Goal: Task Accomplishment & Management: Manage account settings

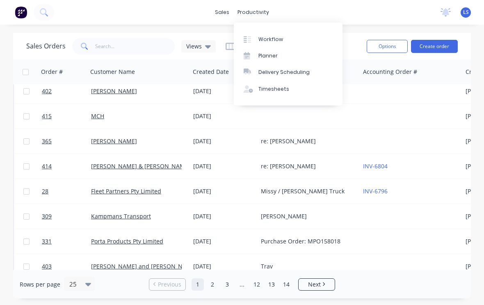
scroll to position [6, 0]
click at [274, 41] on div "Workflow" at bounding box center [270, 39] width 25 height 7
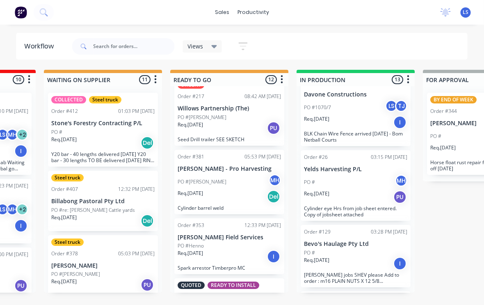
scroll to position [15, 0]
click at [131, 48] on input "text" at bounding box center [134, 46] width 81 height 16
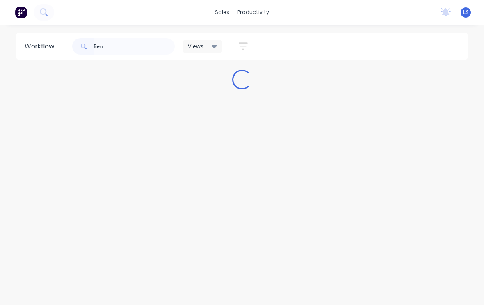
scroll to position [0, 0]
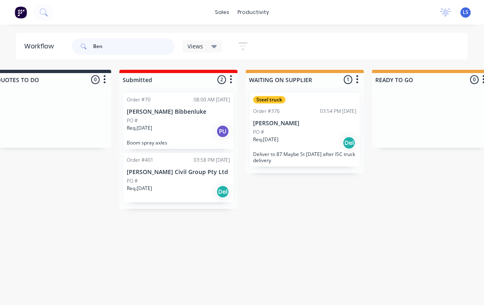
type input "Ben"
click at [329, 152] on p "Deliver to 87 Maybe St [DATE] after ISC truck delivery" at bounding box center [304, 157] width 103 height 12
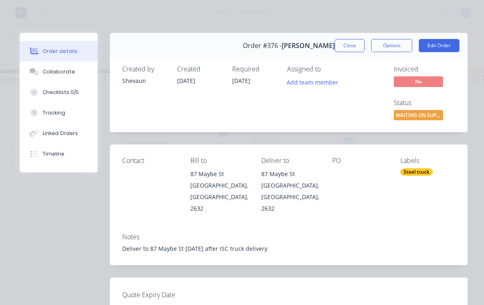
click at [57, 121] on button "Tracking" at bounding box center [59, 113] width 78 height 21
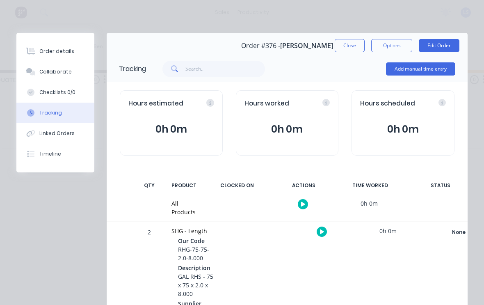
click at [428, 74] on button "Add manual time entry" at bounding box center [420, 68] width 69 height 13
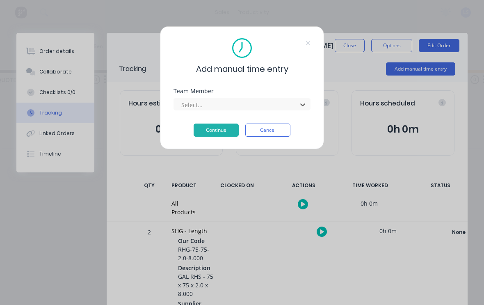
scroll to position [44, 0]
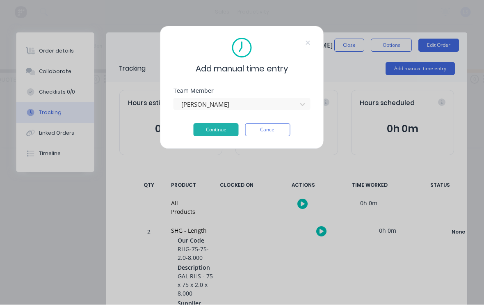
click at [229, 128] on button "Continue" at bounding box center [216, 129] width 45 height 13
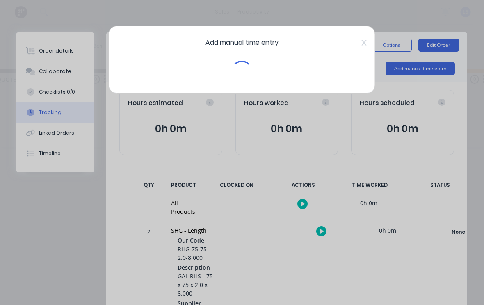
scroll to position [0, 25]
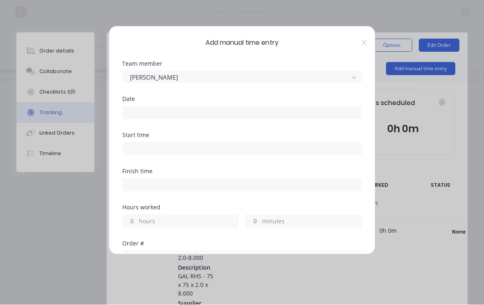
click at [248, 113] on input at bounding box center [242, 113] width 239 height 12
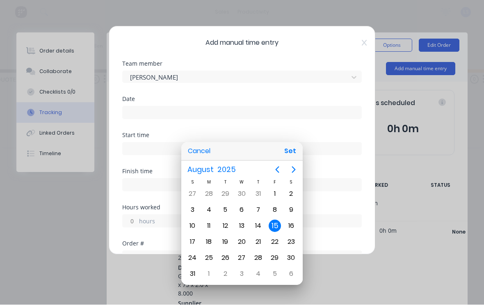
click at [294, 157] on button "Set" at bounding box center [290, 151] width 18 height 15
type input "[DATE]"
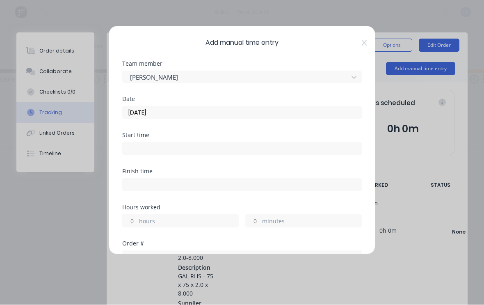
click at [318, 145] on input at bounding box center [242, 149] width 239 height 12
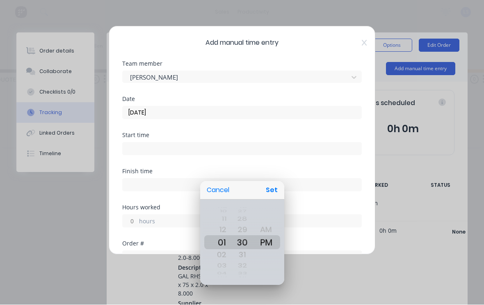
click at [272, 187] on button "Set" at bounding box center [271, 190] width 18 height 15
type input "01:30 PM"
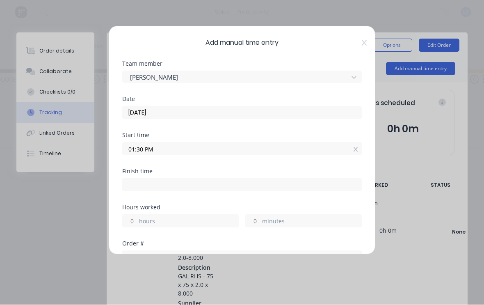
click at [301, 219] on label "minutes" at bounding box center [311, 222] width 99 height 10
click at [260, 219] on input "minutes" at bounding box center [253, 221] width 14 height 12
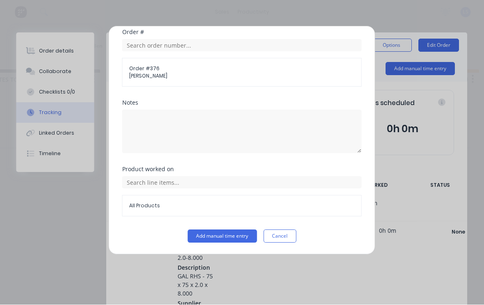
scroll to position [211, 0]
type input "30"
click at [234, 232] on button "Add manual time entry" at bounding box center [222, 236] width 69 height 13
type input "02:00 PM"
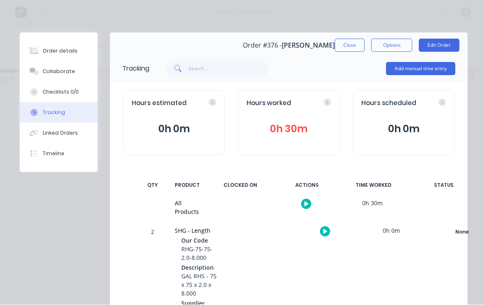
click at [51, 54] on div "Order details" at bounding box center [60, 51] width 35 height 7
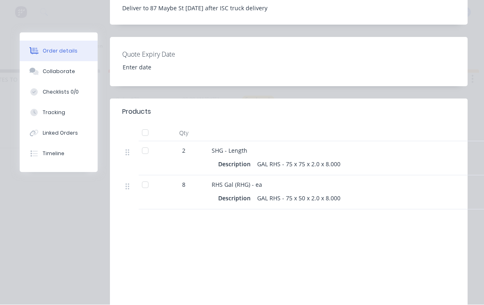
scroll to position [241, 0]
click at [53, 114] on div "Tracking" at bounding box center [54, 112] width 23 height 7
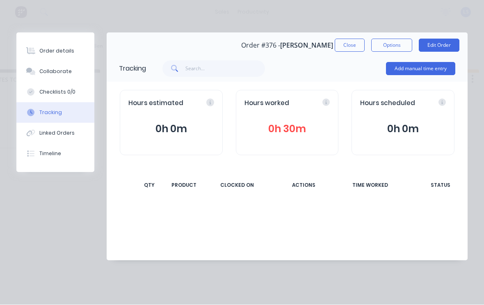
scroll to position [0, 0]
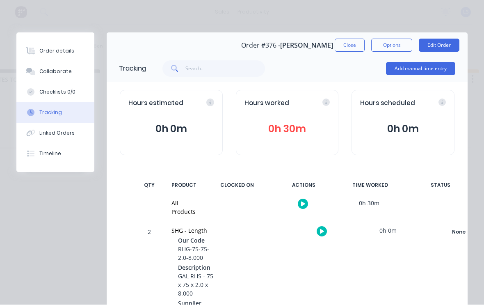
click at [45, 53] on div "Order details" at bounding box center [56, 51] width 35 height 7
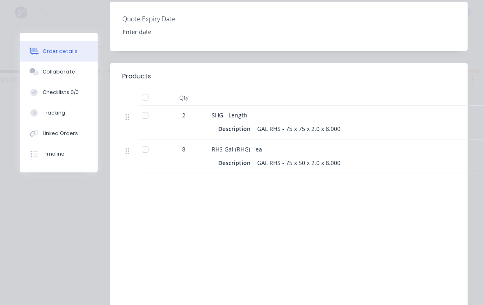
scroll to position [278, 0]
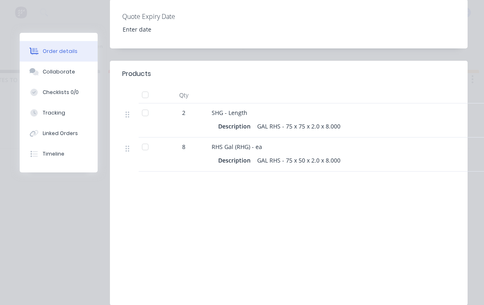
click at [388, 180] on div "Products Qty 2 SHG - Length Description GAL RHS - 75 x 75 x 2.0 x 8.000 8 RHS G…" at bounding box center [289, 183] width 358 height 244
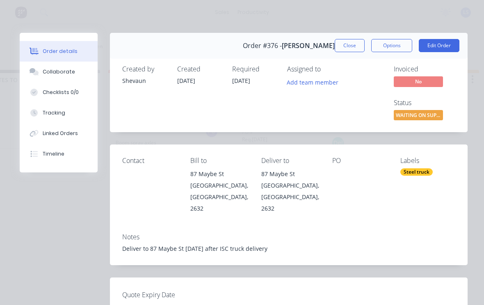
scroll to position [0, 0]
click at [442, 48] on button "Edit Order" at bounding box center [439, 45] width 41 height 13
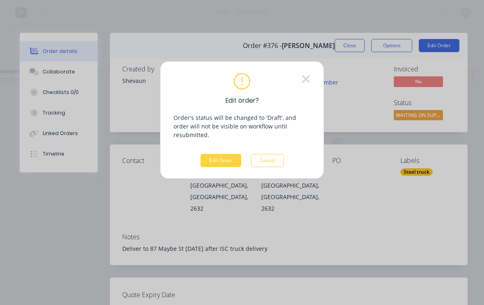
click at [223, 154] on button "Edit Order" at bounding box center [221, 160] width 41 height 13
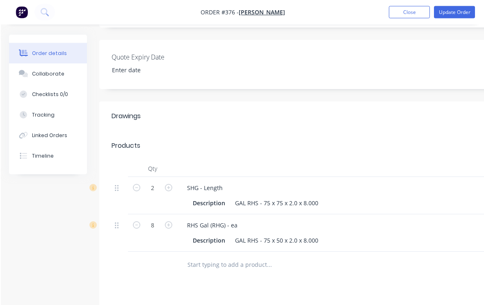
scroll to position [198, 0]
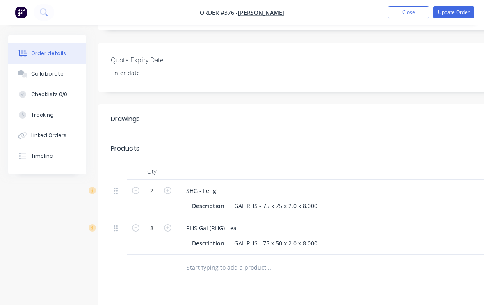
click at [321, 259] on input "text" at bounding box center [268, 267] width 164 height 16
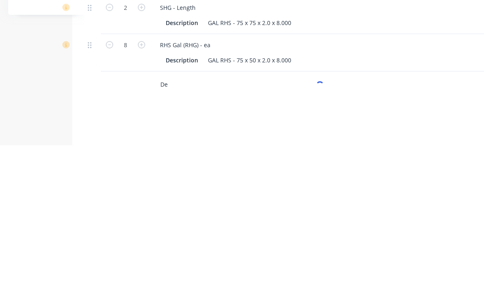
type input "D"
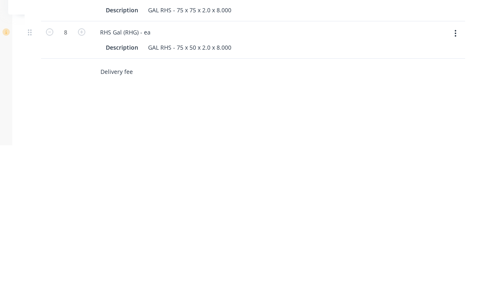
scroll to position [236, 86]
click at [180, 221] on input "Delivery fee" at bounding box center [182, 229] width 164 height 16
type input "Delivery fee"
click at [236, 100] on div "Drawings Add drawing Products Add product Qty 2 SHG - Length Description GAL RH…" at bounding box center [243, 221] width 463 height 310
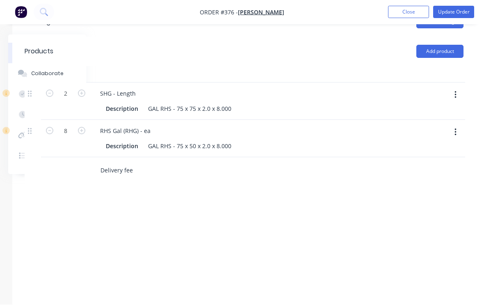
click at [186, 162] on input "Delivery fee" at bounding box center [182, 170] width 164 height 16
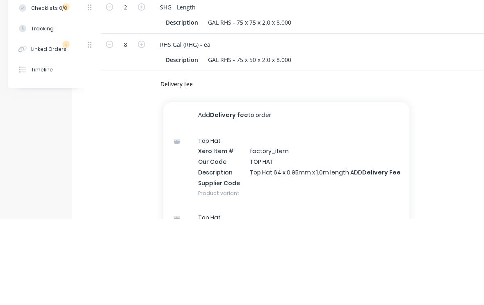
click at [259, 189] on button "Add Delivery fee to order" at bounding box center [286, 202] width 246 height 26
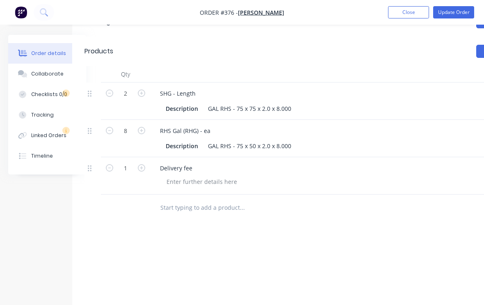
click at [232, 162] on div "Delivery fee" at bounding box center [314, 168] width 322 height 12
click at [239, 176] on div at bounding box center [202, 182] width 84 height 12
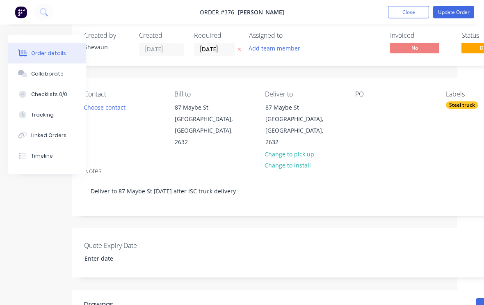
scroll to position [13, 27]
click at [460, 14] on button "Update Order" at bounding box center [453, 12] width 41 height 12
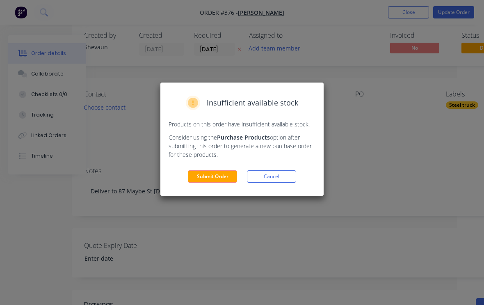
click at [214, 174] on button "Submit Order" at bounding box center [212, 176] width 49 height 12
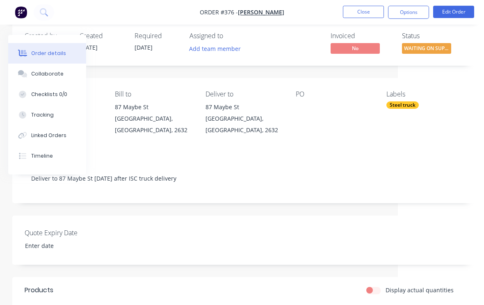
click at [429, 47] on span "WAITING ON SUPP..." at bounding box center [426, 48] width 49 height 10
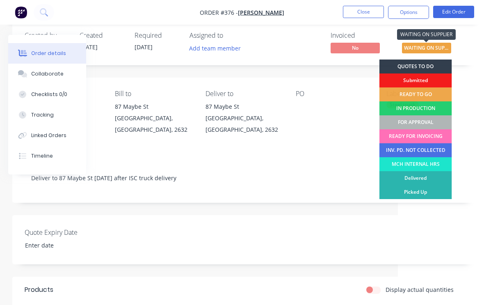
click at [429, 121] on div "FOR APPROVAL" at bounding box center [415, 122] width 73 height 14
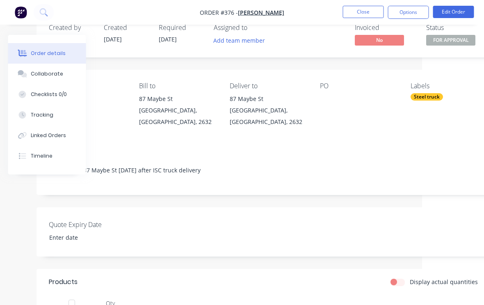
scroll to position [21, 62]
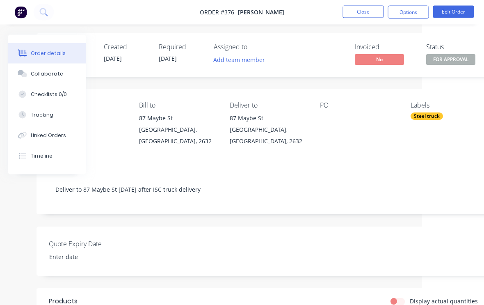
click at [365, 9] on button "Close" at bounding box center [363, 12] width 41 height 12
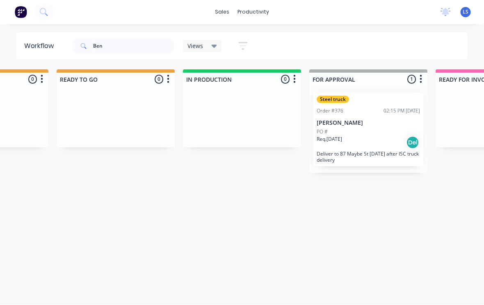
scroll to position [0, 340]
